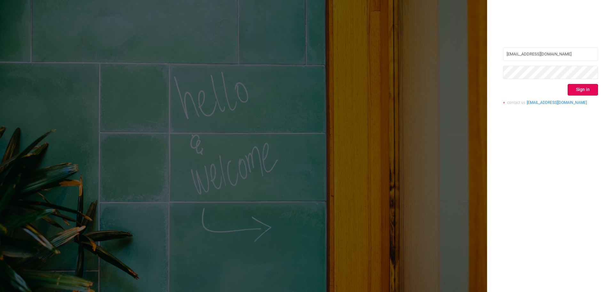
click at [551, 62] on div "niv@mars.media Sign in contact us info@protected.media" at bounding box center [550, 78] width 95 height 62
click at [550, 56] on input "[EMAIL_ADDRESS][DOMAIN_NAME]" at bounding box center [550, 53] width 95 height 13
type input "yaniv@mars.video"
click at [577, 87] on button "Sign in" at bounding box center [583, 90] width 30 height 12
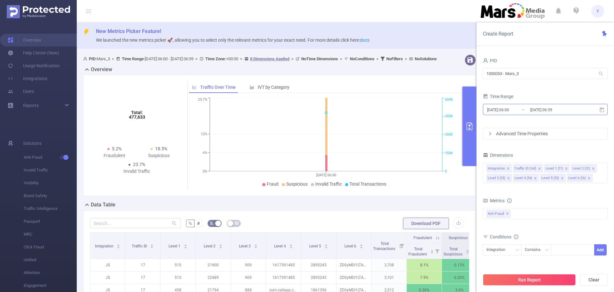
click at [534, 106] on input "[DATE] 06:59" at bounding box center [556, 109] width 52 height 9
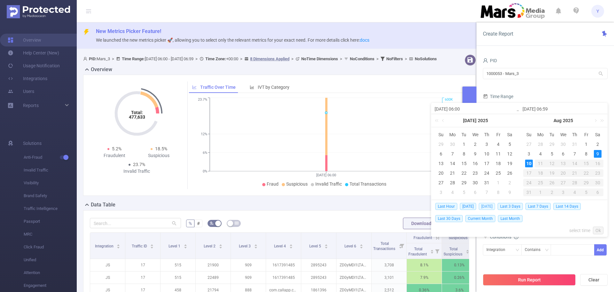
click at [494, 206] on span "[DATE]" at bounding box center [487, 206] width 16 height 7
type input "[DATE] 00:00"
type input "[DATE] 23:59"
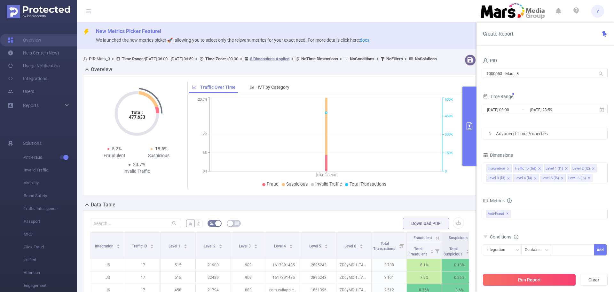
click at [546, 283] on button "Run Report" at bounding box center [529, 280] width 93 height 12
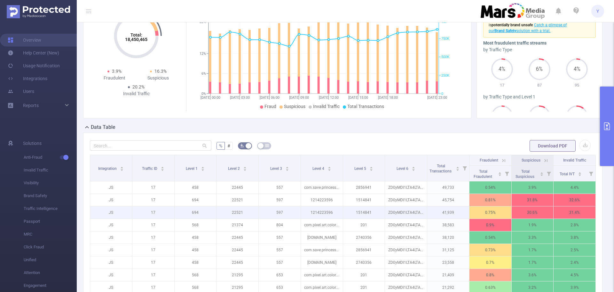
scroll to position [96, 0]
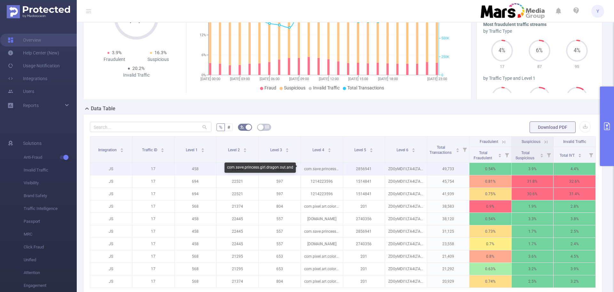
click at [329, 171] on p "com.save.princess.girl.dragon.out.and" at bounding box center [322, 169] width 42 height 12
click at [327, 169] on p "com.save.princess.girl.dragon.out.and" at bounding box center [322, 169] width 42 height 12
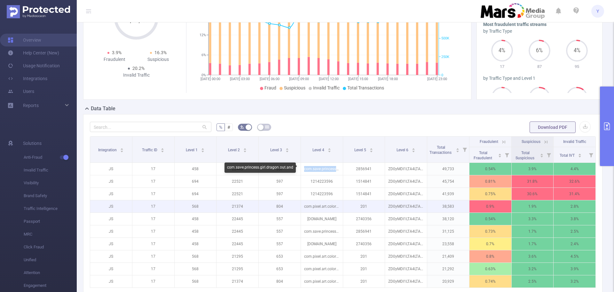
drag, startPoint x: 132, startPoint y: 200, endPoint x: 79, endPoint y: 198, distance: 52.2
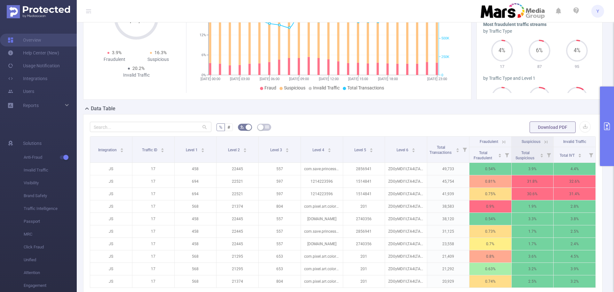
drag, startPoint x: 79, startPoint y: 198, endPoint x: 268, endPoint y: 109, distance: 208.3
click at [269, 108] on div "Data Table" at bounding box center [345, 109] width 525 height 9
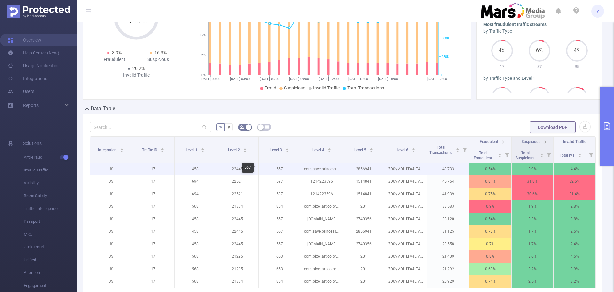
click at [280, 169] on p "557" at bounding box center [280, 169] width 42 height 12
copy p "557"
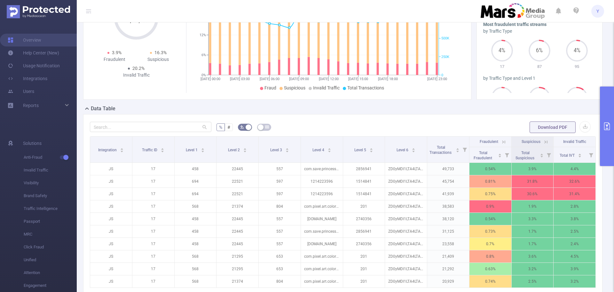
click at [320, 128] on form "% # Download PDF" at bounding box center [343, 127] width 506 height 13
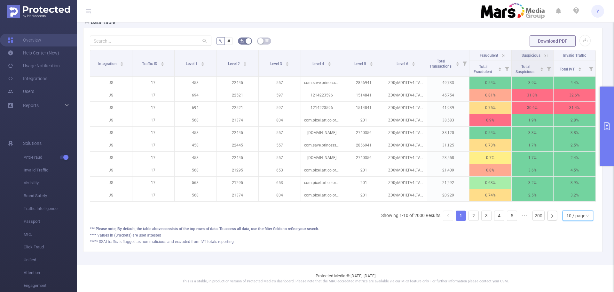
click at [567, 220] on div "10 / page" at bounding box center [576, 216] width 19 height 10
click at [577, 204] on li "50 / page" at bounding box center [573, 209] width 31 height 10
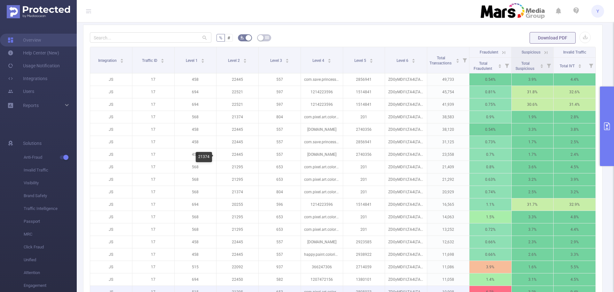
scroll to position [123, 0]
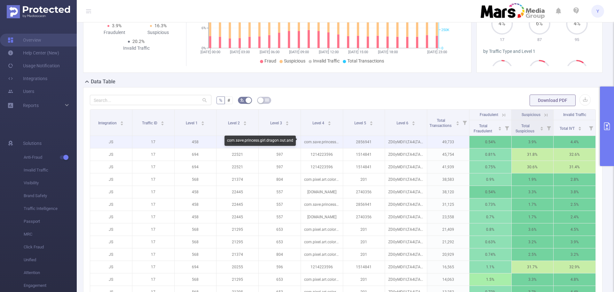
click at [310, 144] on p "com.save.princess.girl.dragon.out.and" at bounding box center [322, 142] width 42 height 12
copy p "com.save.princess.girl.dragon.out.and"
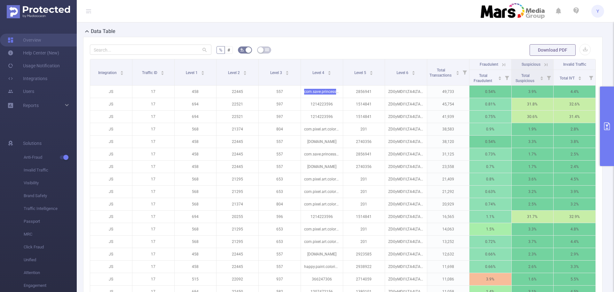
scroll to position [315, 0]
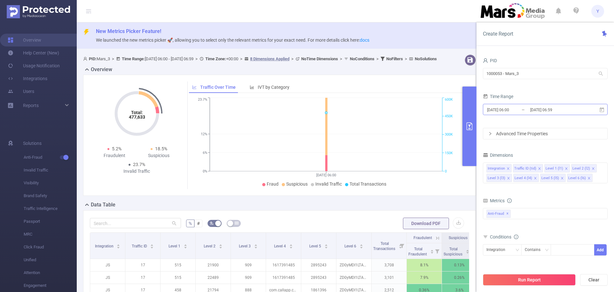
click at [560, 105] on input "[DATE] 06:59" at bounding box center [556, 109] width 52 height 9
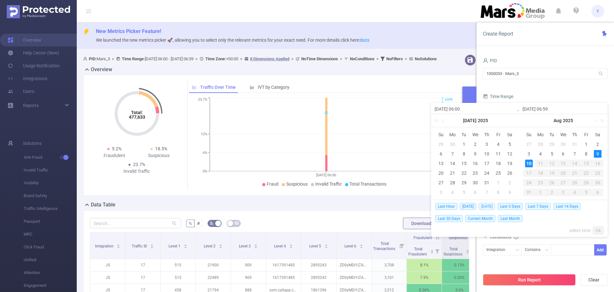
click at [479, 209] on span "[DATE]" at bounding box center [487, 206] width 16 height 7
type input "[DATE] 00:00"
type input "[DATE] 23:59"
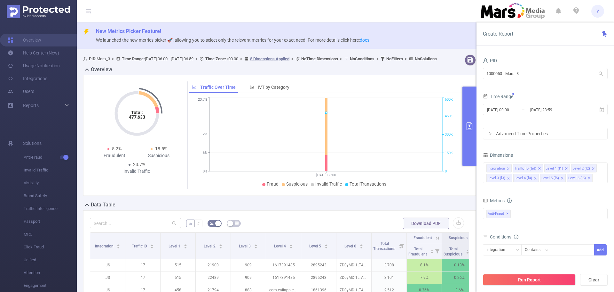
click at [480, 208] on div "PID 1000053 - Mars_3 1000053 - Mars_3 Time Range [DATE] 00:00 _ [DATE] 23:59 Ad…" at bounding box center [546, 176] width 138 height 253
click at [520, 283] on button "Run Report" at bounding box center [529, 280] width 93 height 12
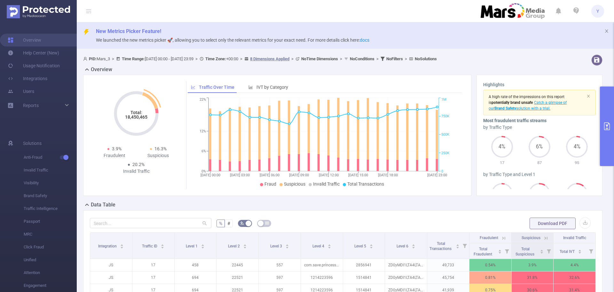
click at [128, 115] on tspan "18,450,465" at bounding box center [136, 116] width 22 height 5
click at [136, 118] on tspan "18,450,465" at bounding box center [136, 116] width 22 height 5
copy tspan "18,450,465"
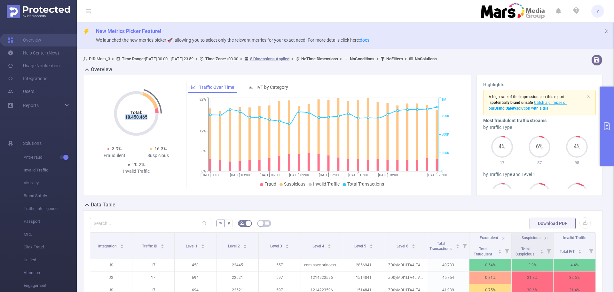
click at [611, 115] on button "primary" at bounding box center [607, 125] width 14 height 79
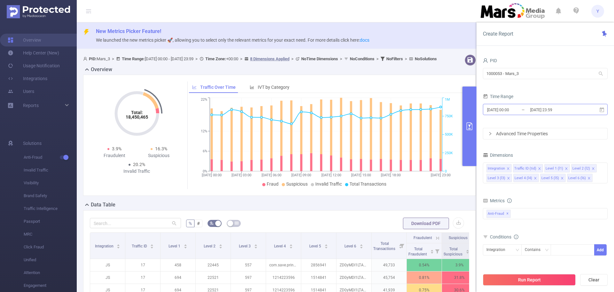
click at [566, 108] on input "[DATE] 23:59" at bounding box center [556, 109] width 52 height 9
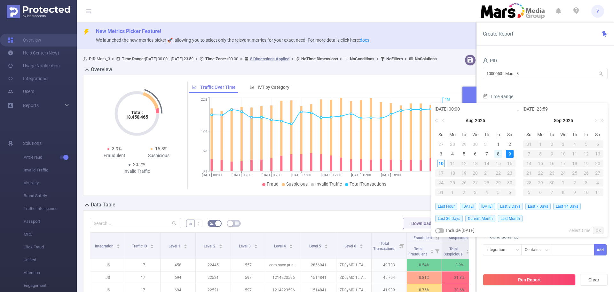
click at [498, 156] on div "8" at bounding box center [499, 154] width 8 height 8
type input "[DATE] 00:00"
type input "[DATE] 23:59"
type input "[DATE] 00:00"
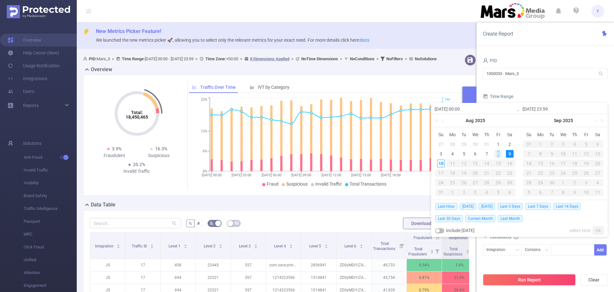
type input "[DATE] 23:59"
click at [600, 229] on link "Ok" at bounding box center [598, 230] width 11 height 8
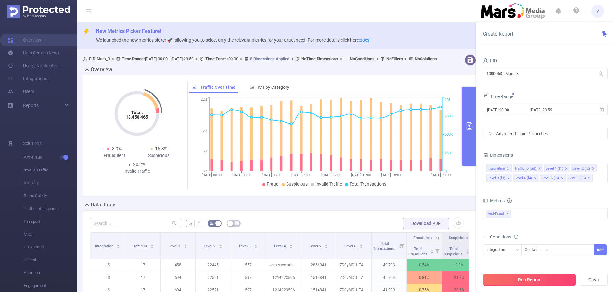
click at [533, 284] on button "Run Report" at bounding box center [529, 280] width 93 height 12
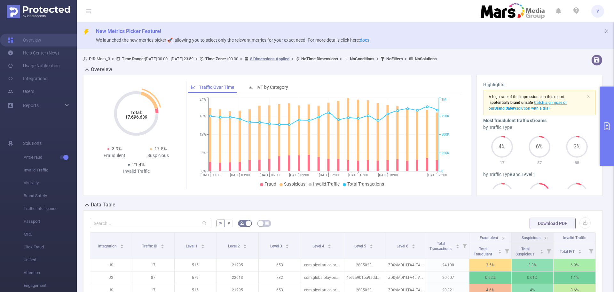
click at [136, 118] on tspan "17,696,639" at bounding box center [136, 116] width 22 height 5
copy tspan "17,696,639"
click at [604, 114] on button "primary" at bounding box center [607, 125] width 14 height 79
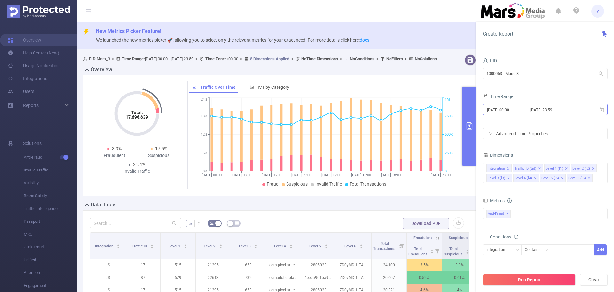
click at [576, 109] on input "[DATE] 23:59" at bounding box center [556, 109] width 52 height 9
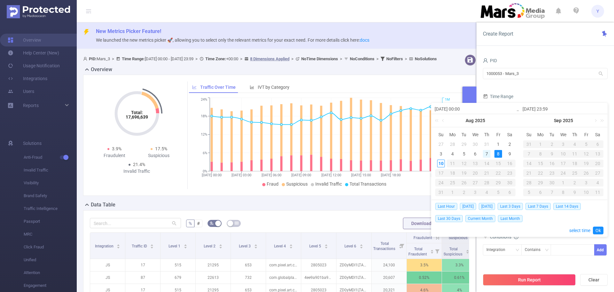
click at [483, 153] on div "7" at bounding box center [487, 154] width 8 height 8
type input "[DATE] 00:00"
type input "[DATE] 23:59"
type input "[DATE] 00:00"
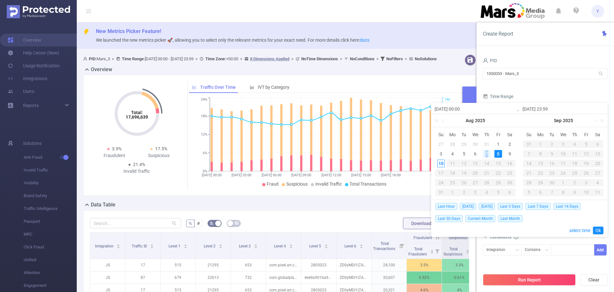
type input "[DATE] 23:59"
click at [599, 229] on link "Ok" at bounding box center [598, 230] width 11 height 8
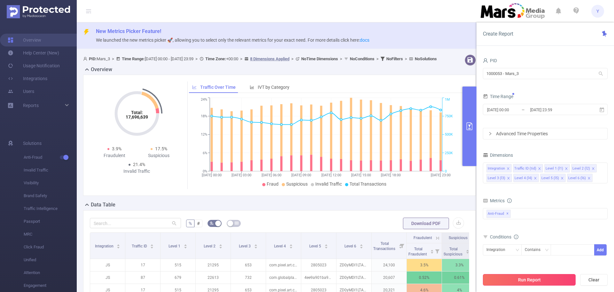
click at [526, 280] on button "Run Report" at bounding box center [529, 280] width 93 height 12
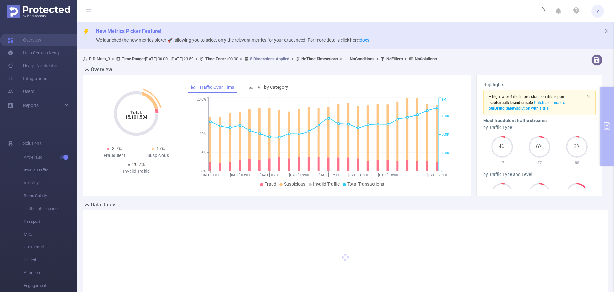
click at [135, 116] on tspan "15,101,534" at bounding box center [136, 116] width 22 height 5
copy tspan "15,101,534"
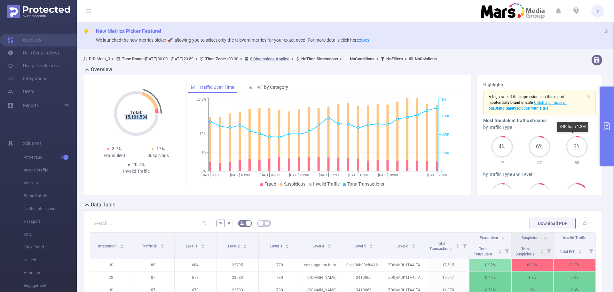
click at [614, 127] on button "primary" at bounding box center [607, 125] width 14 height 79
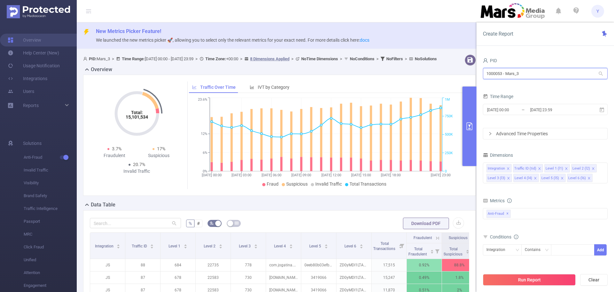
drag, startPoint x: 525, startPoint y: 71, endPoint x: 376, endPoint y: 77, distance: 149.3
click at [376, 77] on section "PID: Mars_3 > Time Range: [DATE] 00:00 - [DATE] 23:59 > Time Zone: +00:00 > 8 D…" at bounding box center [346, 249] width 538 height 395
click at [526, 87] on li "1000083 - MarsMedia" at bounding box center [545, 87] width 125 height 10
click at [558, 277] on button "Run Report" at bounding box center [529, 280] width 93 height 12
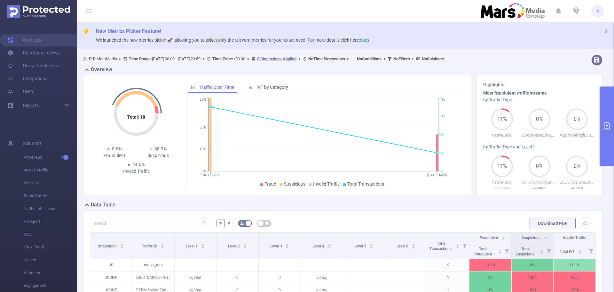
drag, startPoint x: 612, startPoint y: 119, endPoint x: 604, endPoint y: 119, distance: 7.7
click at [612, 119] on button "primary" at bounding box center [607, 125] width 14 height 79
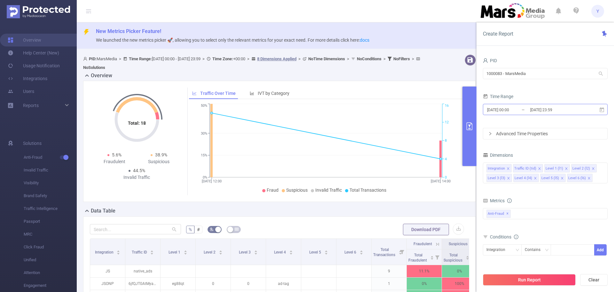
click at [523, 109] on input "[DATE] 00:00" at bounding box center [513, 109] width 52 height 9
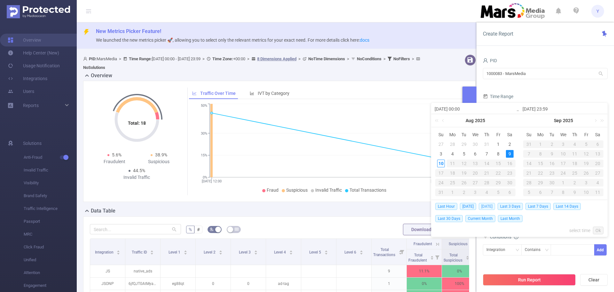
click at [493, 207] on span "[DATE]" at bounding box center [487, 206] width 16 height 7
type input "[DATE] 00:00"
type input "[DATE] 23:59"
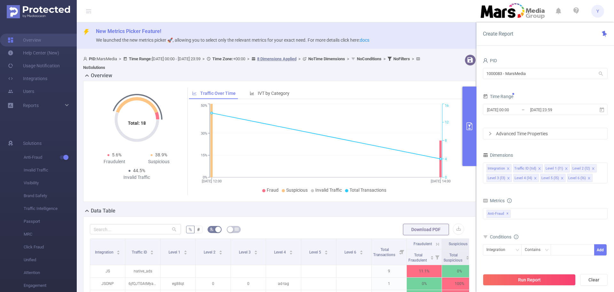
click at [529, 271] on div "Run Report Clear" at bounding box center [546, 279] width 138 height 24
click at [528, 274] on button "Run Report" at bounding box center [529, 280] width 93 height 12
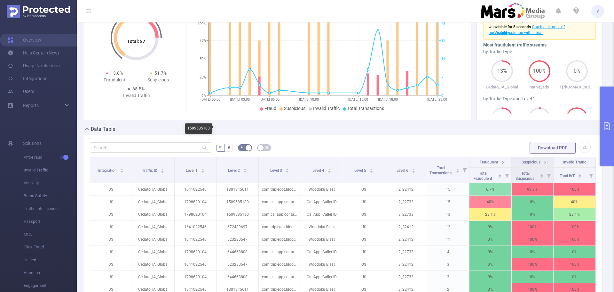
scroll to position [64, 0]
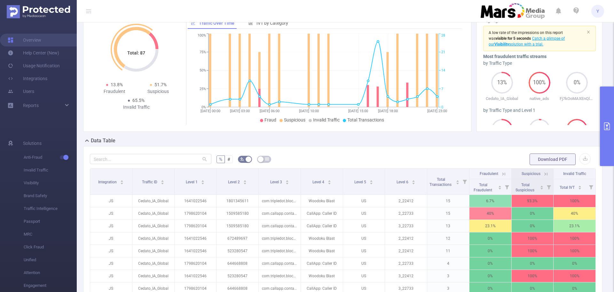
click at [141, 54] on tspan "Total: 87" at bounding box center [136, 52] width 18 height 5
copy tspan "87"
drag, startPoint x: 605, startPoint y: 102, endPoint x: 601, endPoint y: 101, distance: 4.2
click at [605, 102] on button "primary" at bounding box center [607, 125] width 14 height 79
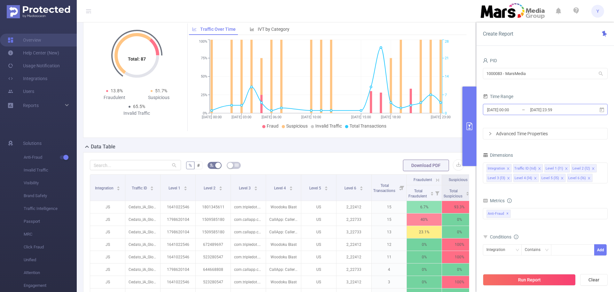
click at [542, 108] on input "[DATE] 23:59" at bounding box center [556, 109] width 52 height 9
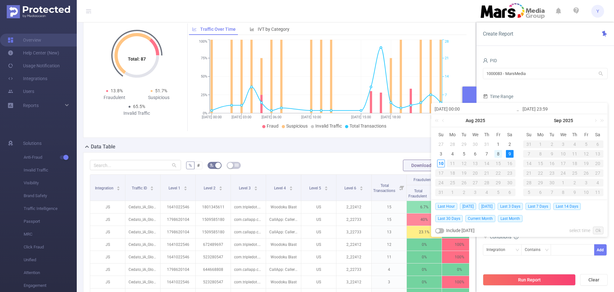
click at [496, 156] on div "8" at bounding box center [499, 154] width 8 height 8
type input "[DATE] 00:00"
type input "[DATE] 23:59"
type input "[DATE] 00:00"
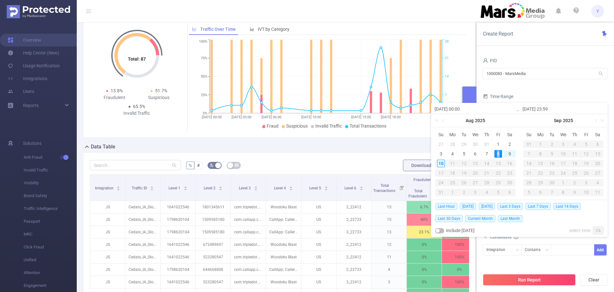
type input "[DATE] 23:59"
click at [596, 228] on link "Ok" at bounding box center [598, 230] width 11 height 8
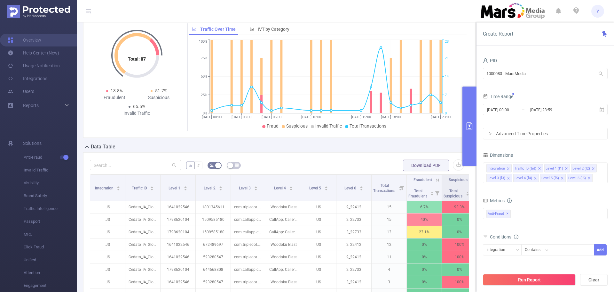
click at [539, 285] on div "Run Report Clear" at bounding box center [546, 279] width 138 height 24
click at [504, 278] on button "Run Report" at bounding box center [529, 280] width 93 height 12
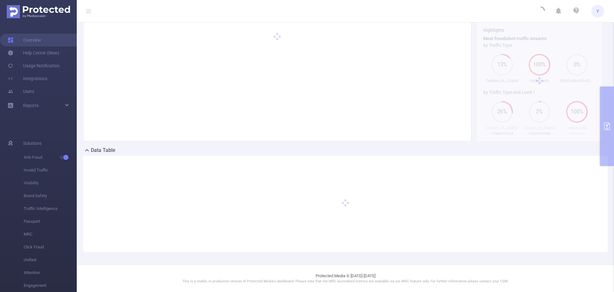
scroll to position [54, 0]
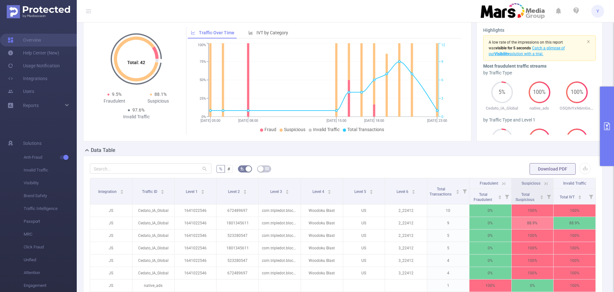
click at [614, 116] on button "primary" at bounding box center [607, 125] width 14 height 79
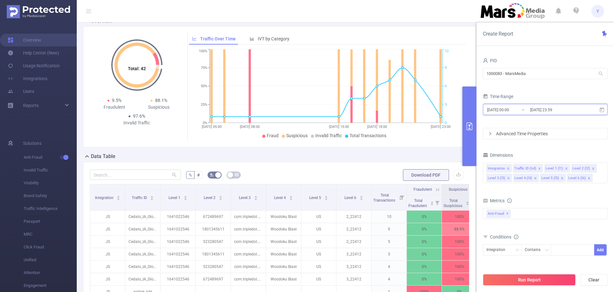
click at [587, 114] on span "[DATE] 00:00 _ [DATE] 23:59" at bounding box center [545, 109] width 125 height 11
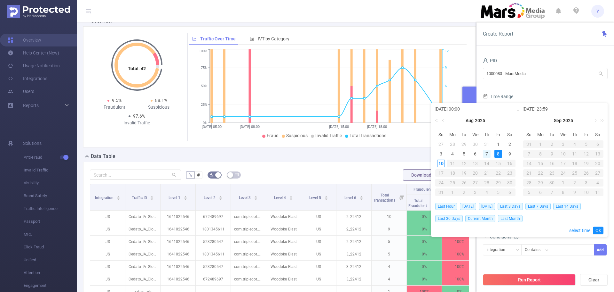
click at [489, 152] on div "7" at bounding box center [487, 154] width 8 height 8
type input "[DATE] 00:00"
type input "[DATE] 23:59"
type input "[DATE] 00:00"
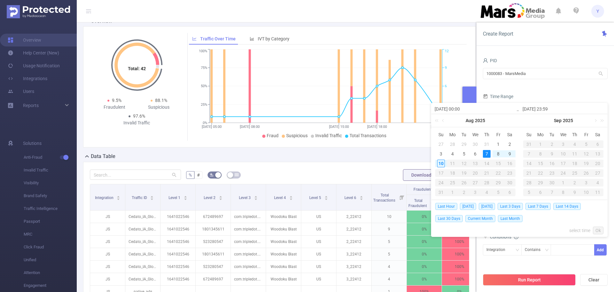
type input "[DATE] 23:59"
click at [603, 230] on link "Ok" at bounding box center [598, 230] width 11 height 8
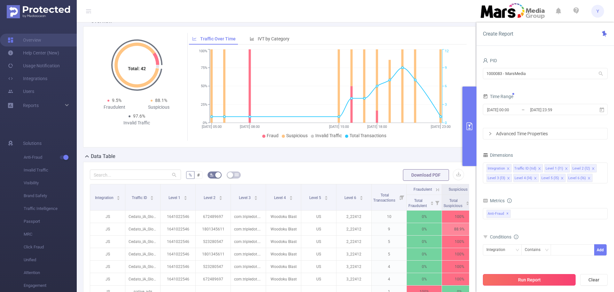
click at [553, 282] on button "Run Report" at bounding box center [529, 280] width 93 height 12
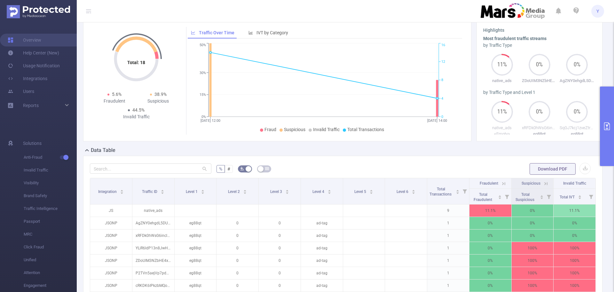
click at [599, 4] on ul "Y" at bounding box center [543, 11] width 124 height 22
click at [598, 7] on span "Y" at bounding box center [598, 11] width 3 height 13
click at [541, 49] on span "Logout" at bounding box center [545, 51] width 12 height 4
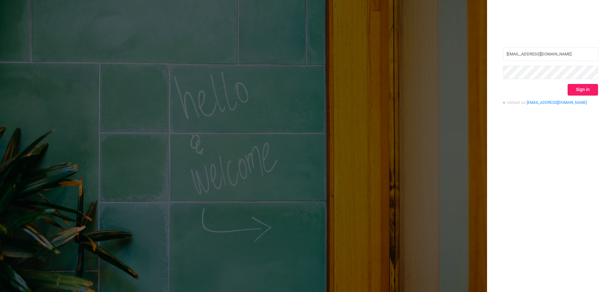
click at [578, 94] on button "Sign in" at bounding box center [583, 90] width 30 height 12
